Goal: Find specific page/section: Find specific page/section

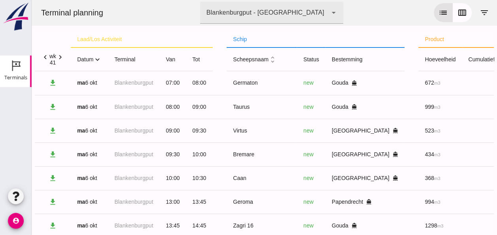
click at [101, 58] on icon "expand_more" at bounding box center [97, 59] width 8 height 8
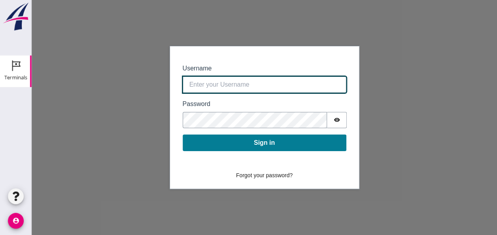
type input "[EMAIL_ADDRESS][DOMAIN_NAME]"
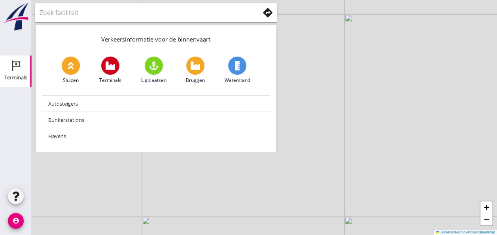
click at [19, 66] on use at bounding box center [16, 66] width 8 height 11
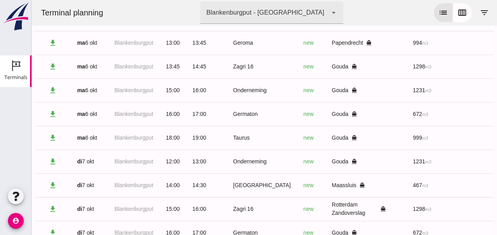
scroll to position [214, 0]
